Goal: Information Seeking & Learning: Check status

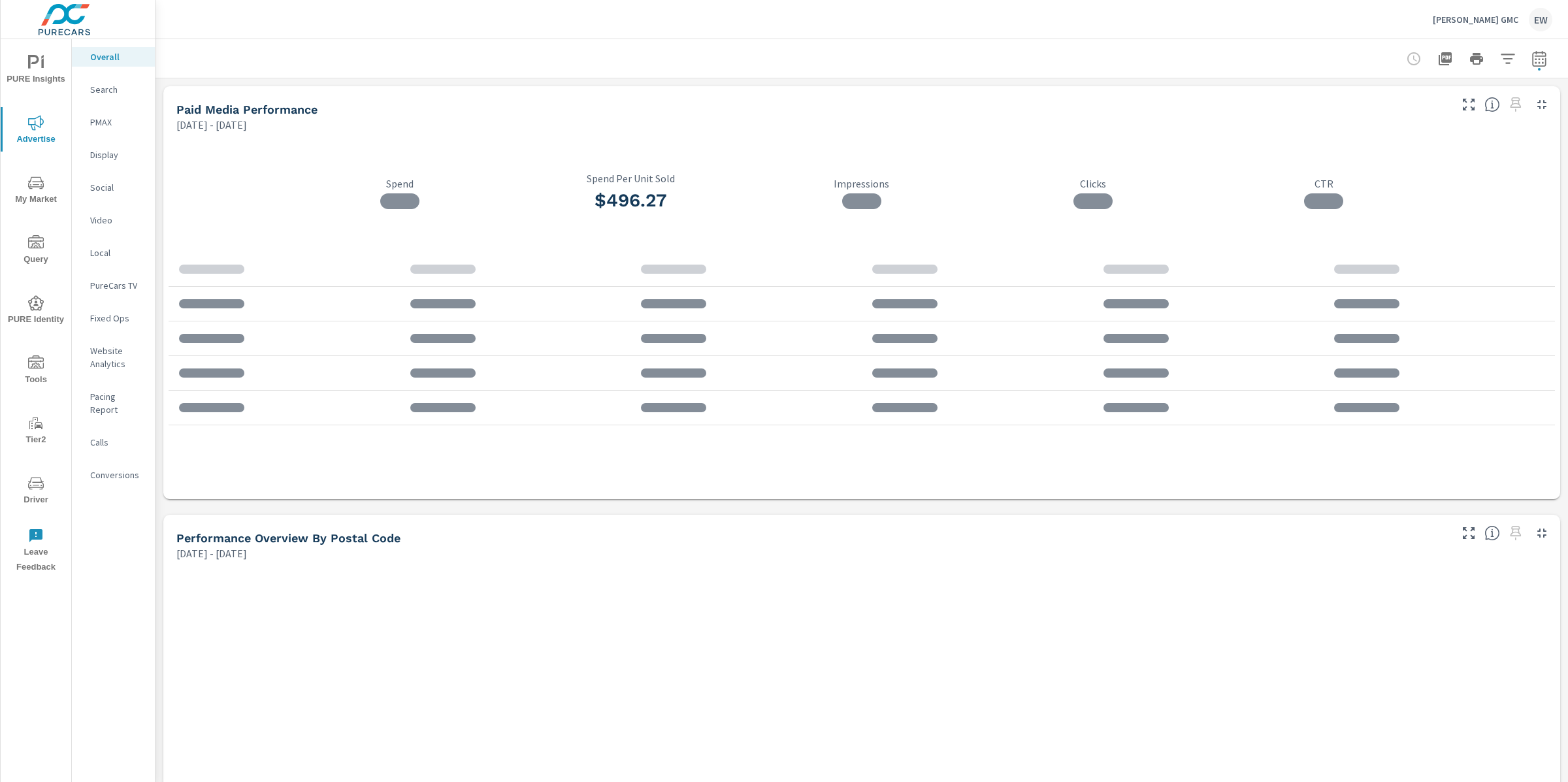
click at [1531, 61] on icon "button" at bounding box center [1539, 58] width 16 height 15
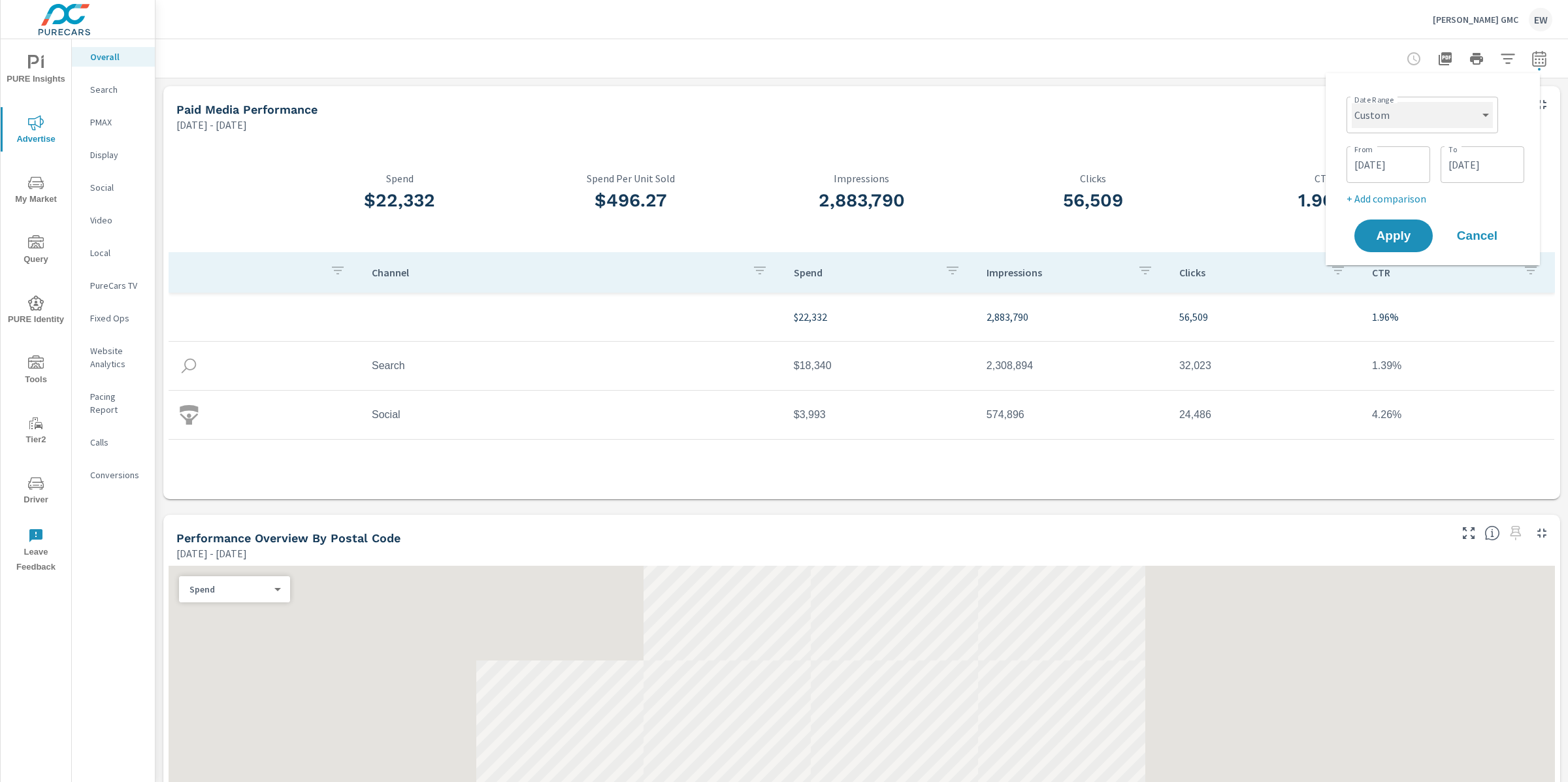
click at [1416, 110] on select "Custom [DATE] Last week Last 7 days Last 14 days Last 30 days Last 45 days Last…" at bounding box center [1422, 115] width 141 height 26
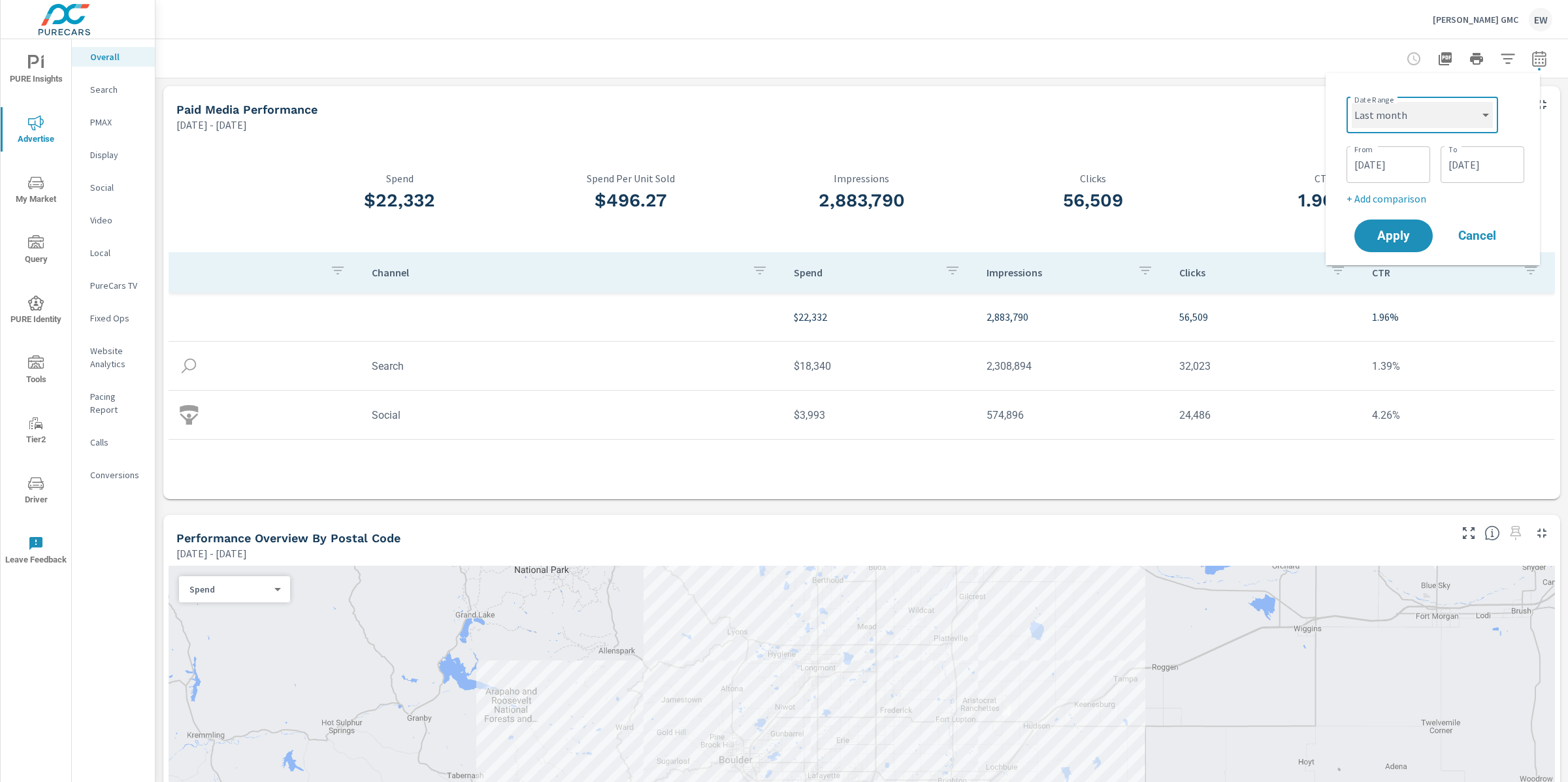
click at [1352, 102] on select "Custom [DATE] Last week Last 7 days Last 14 days Last 30 days Last 45 days Last…" at bounding box center [1422, 115] width 141 height 26
select select "Last month"
click at [1400, 190] on span "Apply" at bounding box center [1394, 187] width 54 height 13
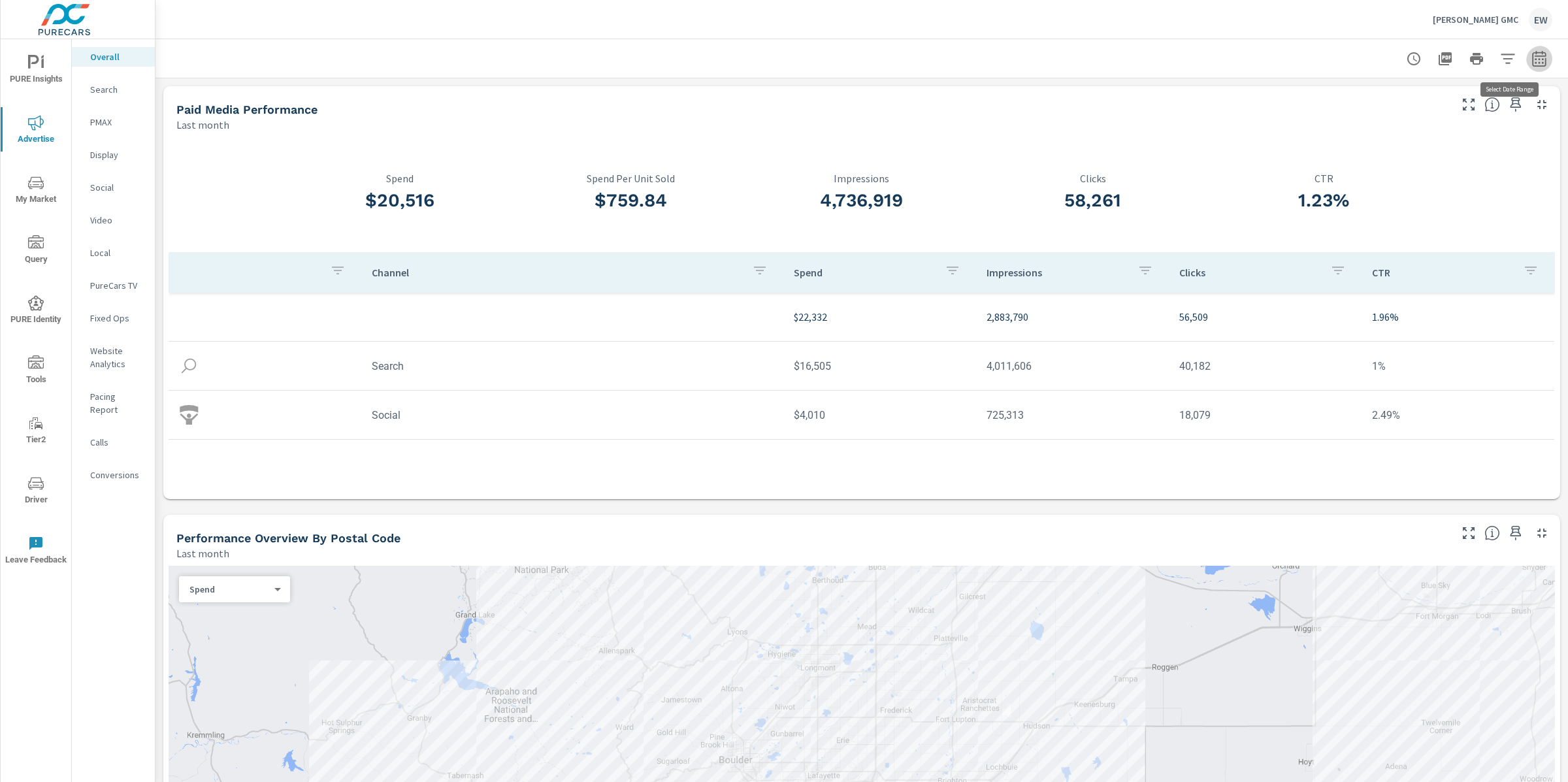
click at [1531, 56] on icon "button" at bounding box center [1539, 58] width 16 height 15
select select "Last month"
click at [1393, 157] on p "+ Add comparison" at bounding box center [1435, 149] width 167 height 15
select select "Previous period"
click at [1405, 224] on span "Apply" at bounding box center [1394, 223] width 54 height 13
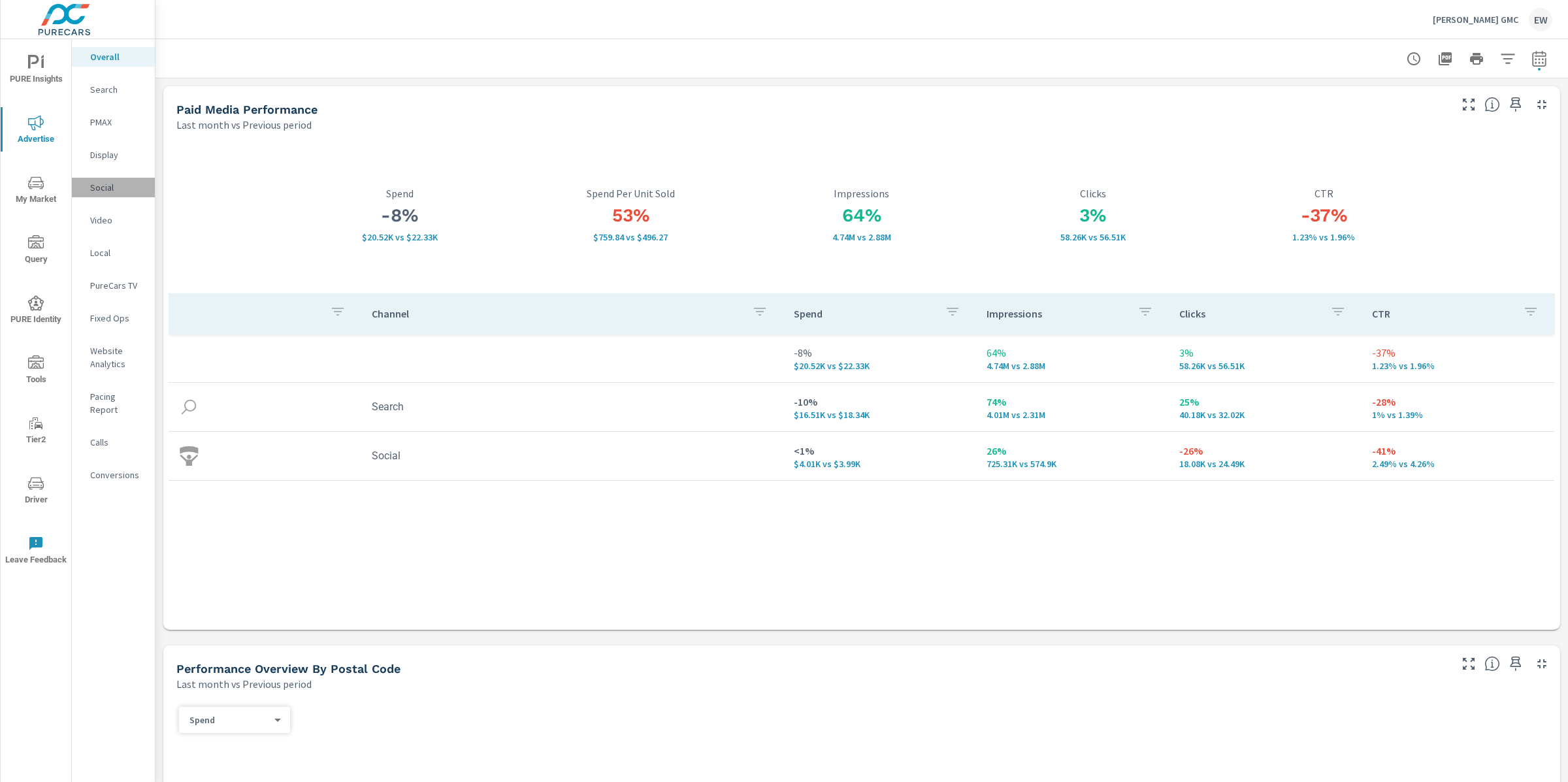
click at [111, 194] on p "Social" at bounding box center [117, 187] width 54 height 13
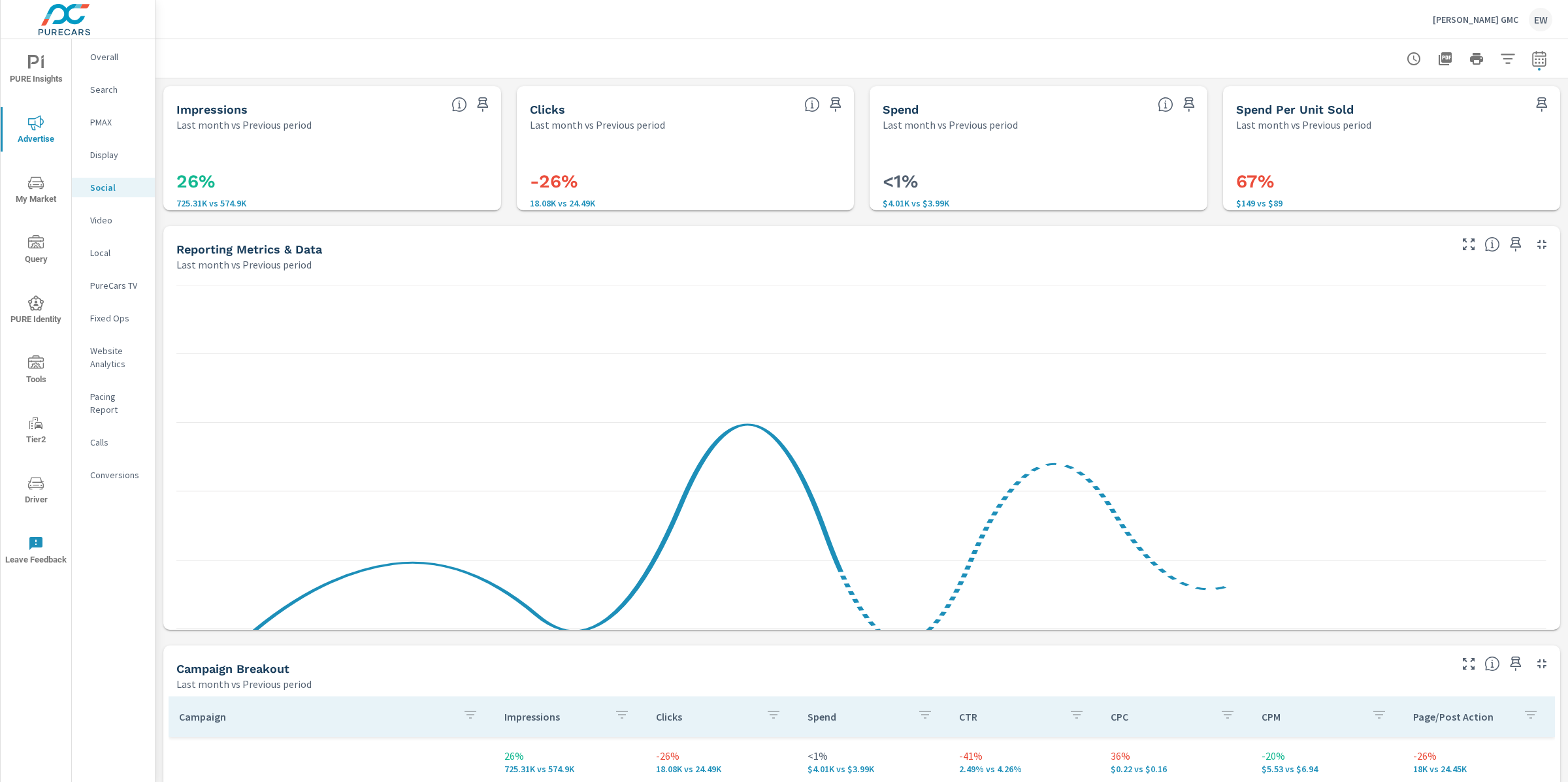
click at [110, 63] on p "Overall" at bounding box center [117, 56] width 54 height 13
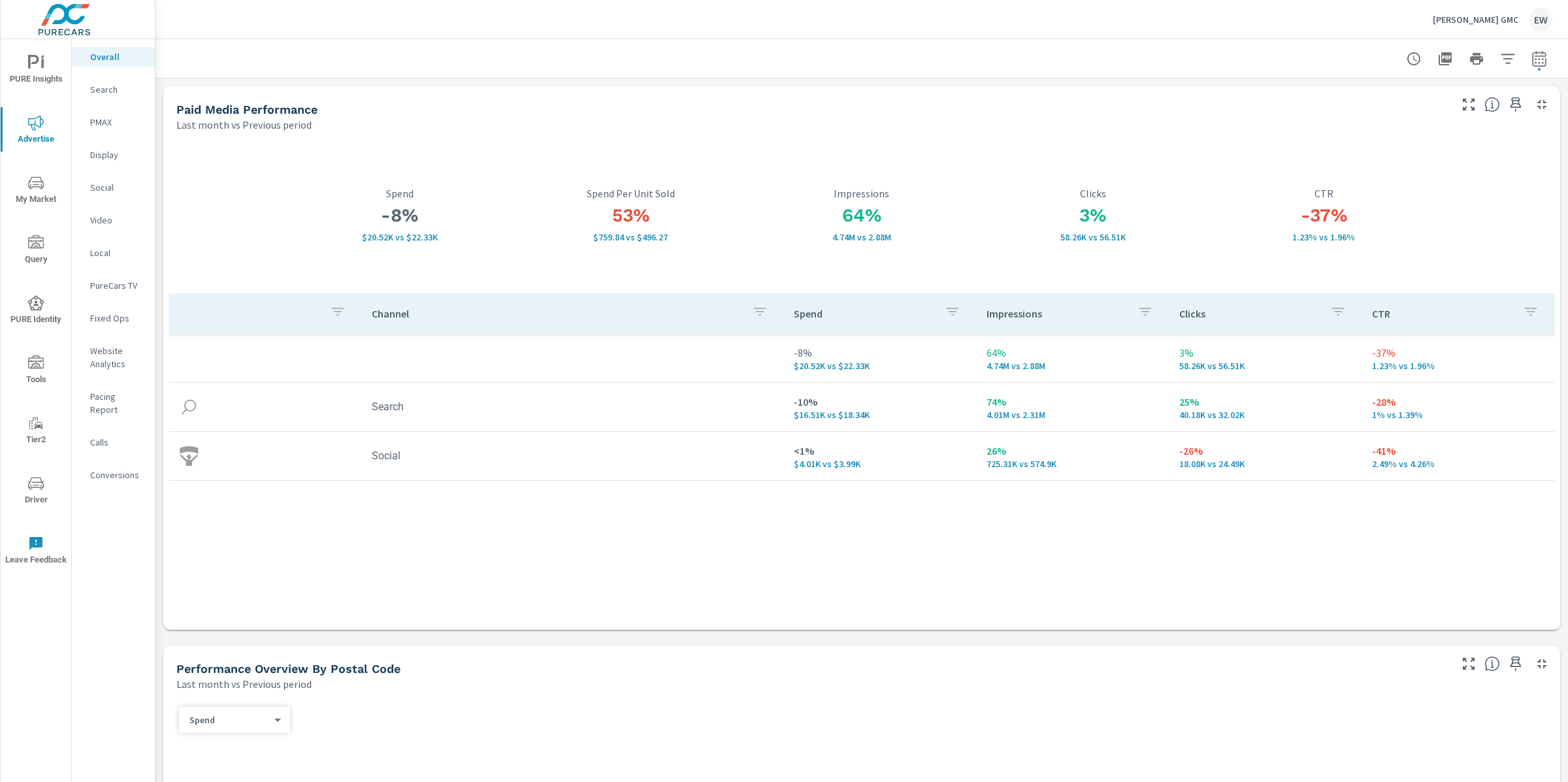
click at [109, 194] on p "Social" at bounding box center [117, 187] width 54 height 13
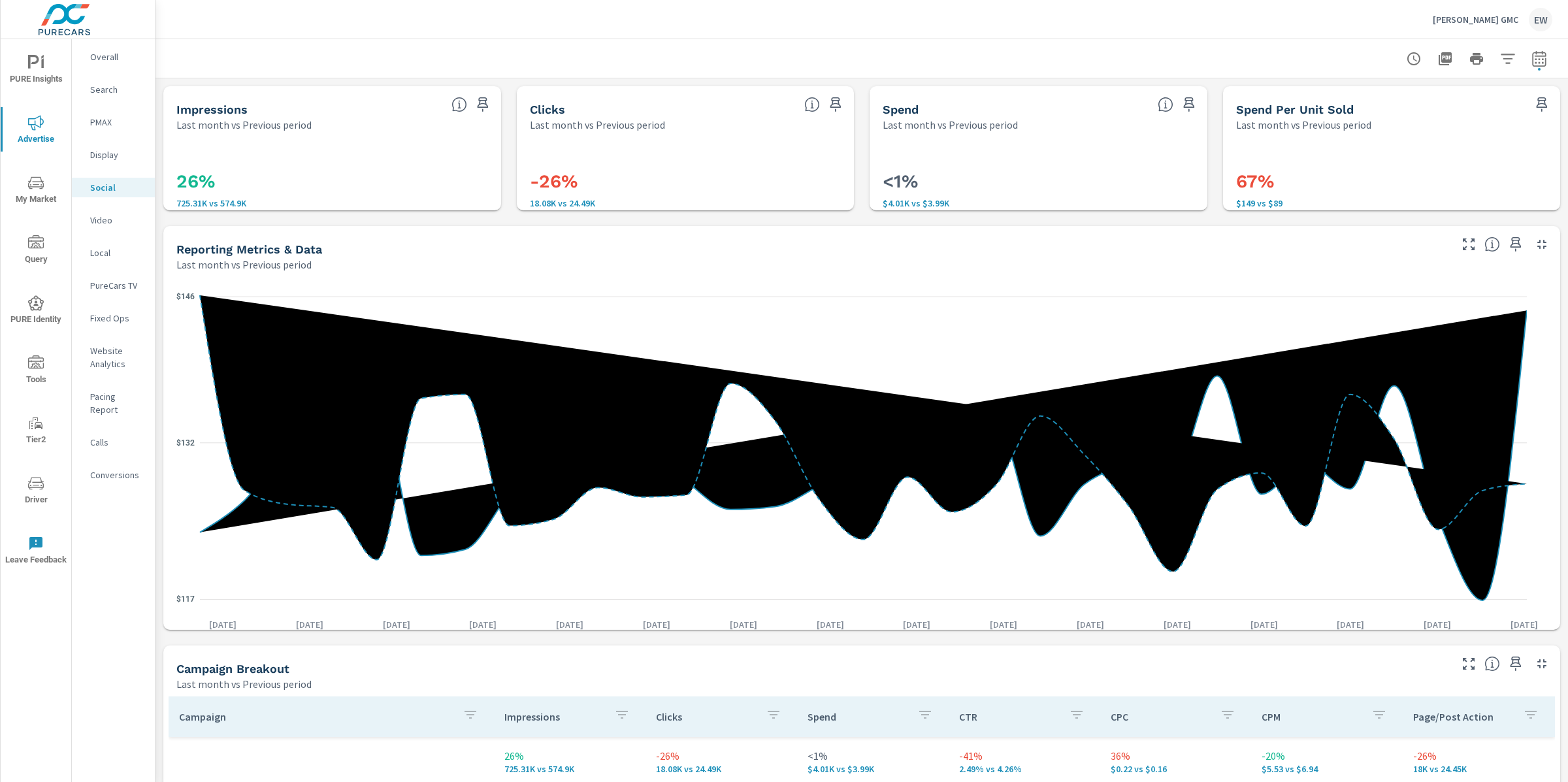
click at [157, 404] on div "Impressions Last month vs Previous period 26% 725.31K vs 574.9K Clicks Last mon…" at bounding box center [862, 637] width 1413 height 1118
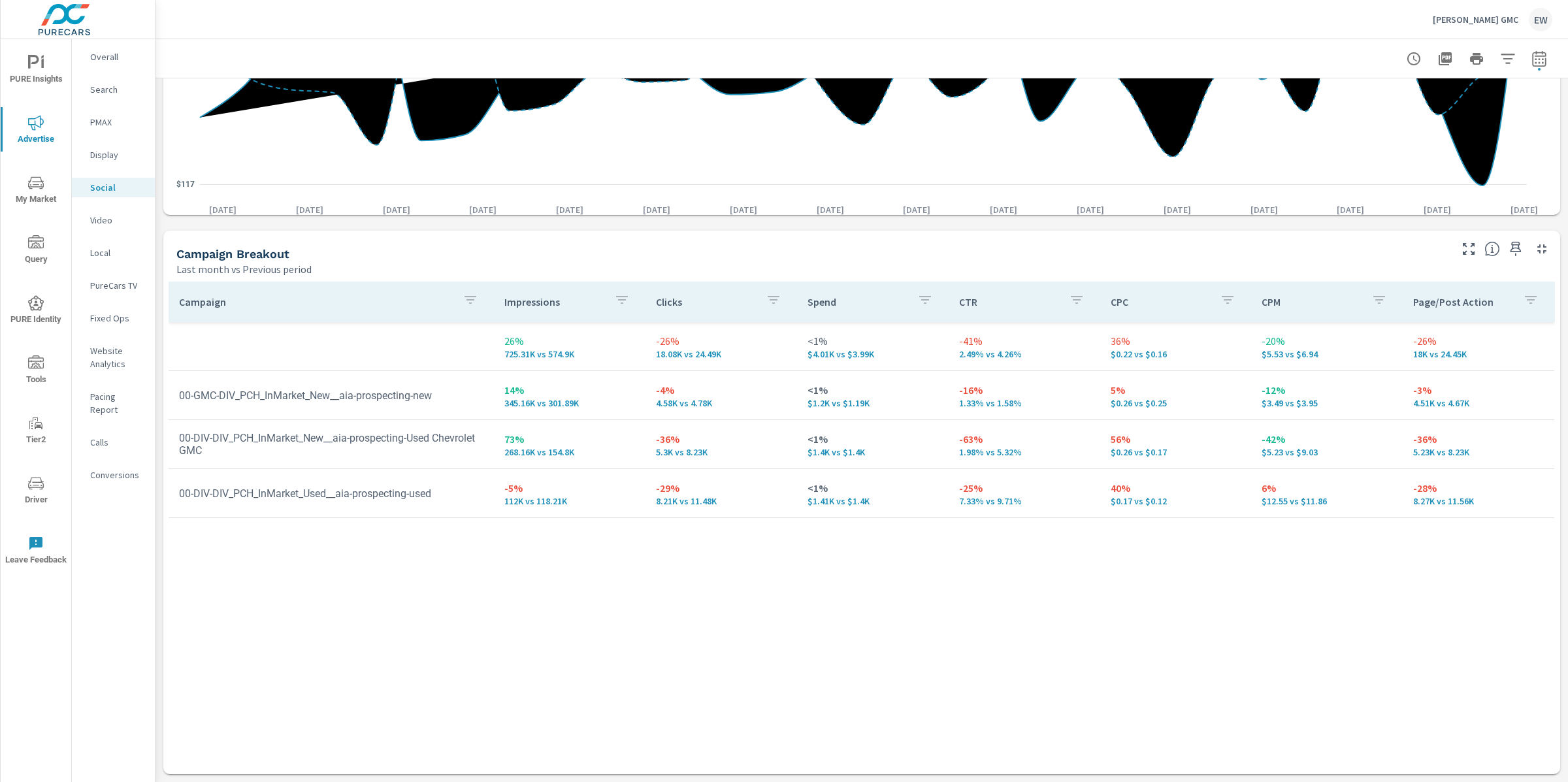
scroll to position [618, 0]
